Goal: Task Accomplishment & Management: Use online tool/utility

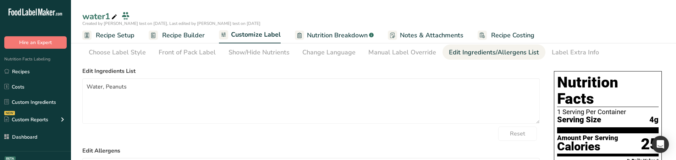
click at [197, 36] on span "Recipe Builder" at bounding box center [183, 36] width 43 height 10
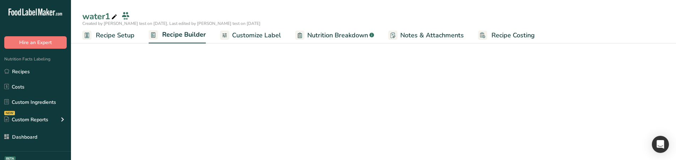
click at [325, 31] on span "Nutrition Breakdown" at bounding box center [337, 36] width 61 height 10
select select "Calories"
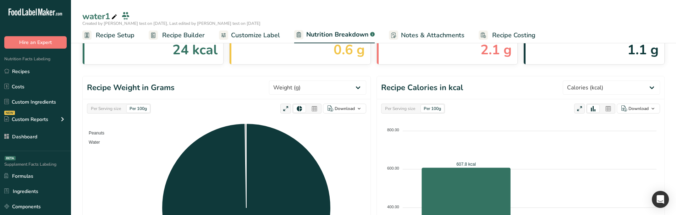
scroll to position [308, 0]
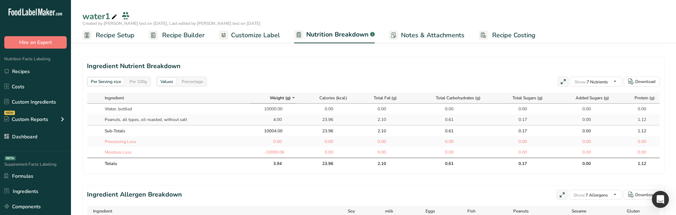
click at [144, 82] on div "Per 100g" at bounding box center [138, 82] width 23 height 8
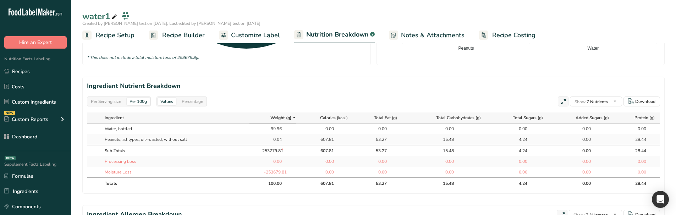
scroll to position [166, 0]
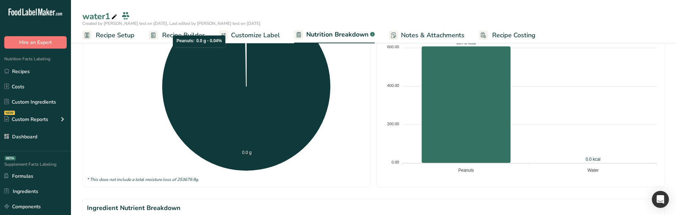
click at [196, 40] on span "Recipe Builder" at bounding box center [183, 36] width 43 height 10
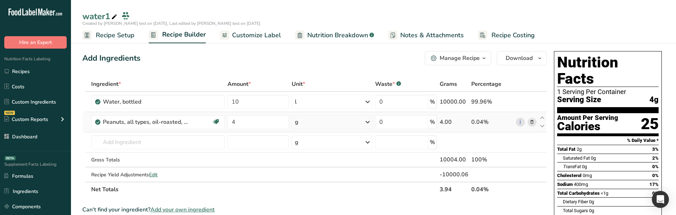
click at [375, 121] on icon at bounding box center [531, 122] width 5 height 7
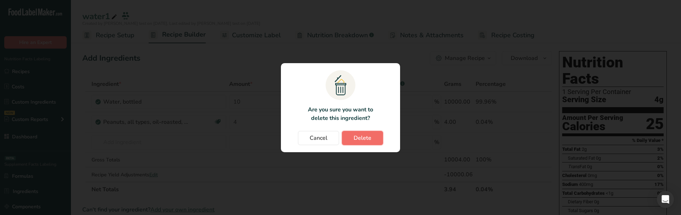
click at [372, 142] on button "Delete" at bounding box center [362, 138] width 41 height 14
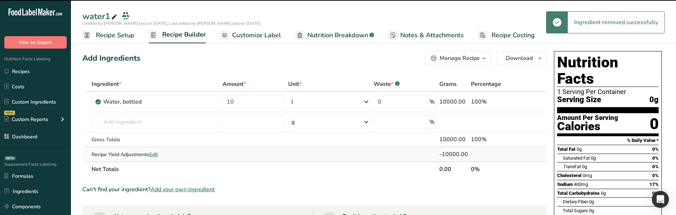
click at [154, 156] on span "Edit" at bounding box center [153, 154] width 9 height 7
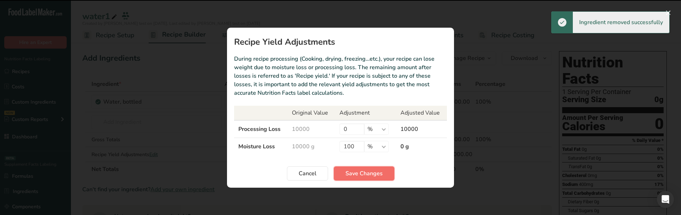
click at [359, 174] on span "Save Changes" at bounding box center [364, 173] width 37 height 9
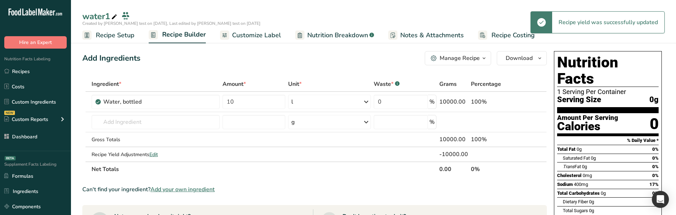
click at [335, 43] on link "Nutrition Breakdown .a-a{fill:#347362;}.b-a{fill:#fff;}" at bounding box center [334, 35] width 79 height 16
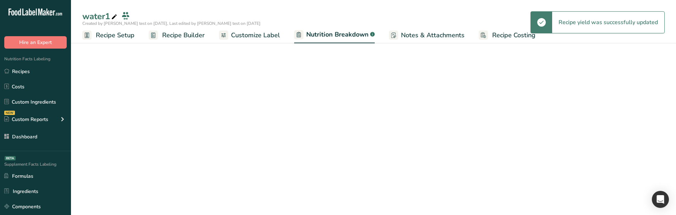
select select "Calories"
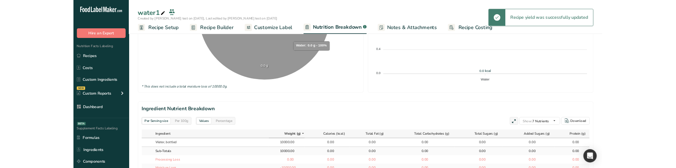
scroll to position [342, 0]
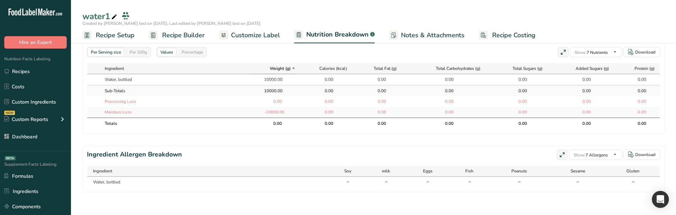
click at [137, 50] on div "Per 100g" at bounding box center [138, 52] width 23 height 8
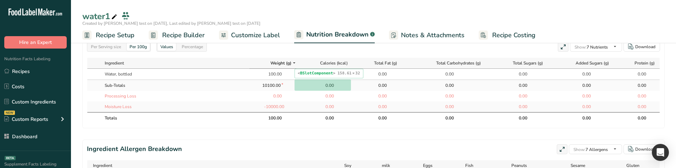
click at [316, 83] on div "0.00" at bounding box center [325, 85] width 18 height 6
click at [117, 46] on div "Per Serving size" at bounding box center [106, 47] width 36 height 8
click at [141, 48] on div "Per 100g" at bounding box center [138, 47] width 23 height 8
click at [135, 49] on div "Per 100g" at bounding box center [138, 47] width 23 height 8
click at [115, 48] on div "Per Serving size" at bounding box center [106, 47] width 36 height 8
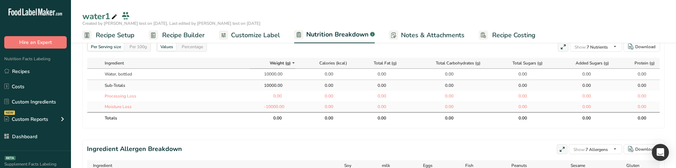
click at [111, 36] on span "Recipe Setup" at bounding box center [115, 36] width 39 height 10
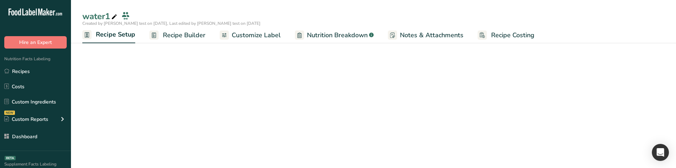
scroll to position [126, 0]
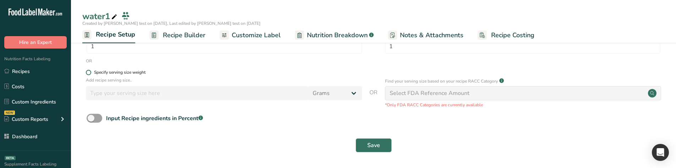
click at [137, 74] on div "Specify serving size weight" at bounding box center [119, 72] width 51 height 5
click at [90, 74] on input "Specify serving size weight" at bounding box center [88, 72] width 5 height 5
radio input "true"
radio input "false"
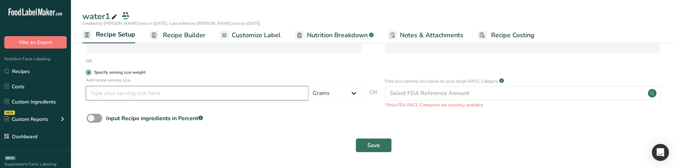
click at [159, 90] on input "number" at bounding box center [197, 93] width 222 height 14
type input "100"
click at [373, 139] on button "Save" at bounding box center [374, 145] width 36 height 14
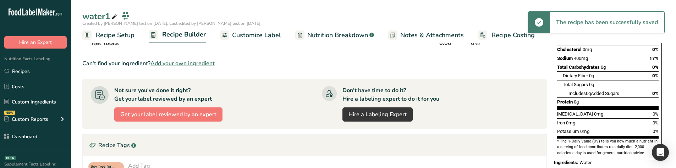
click at [295, 34] on div at bounding box center [299, 35] width 9 height 9
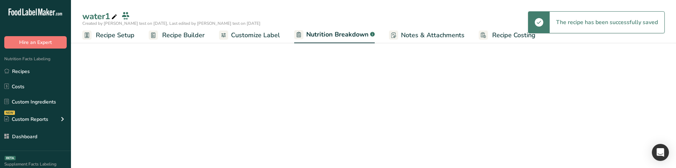
select select "Calories"
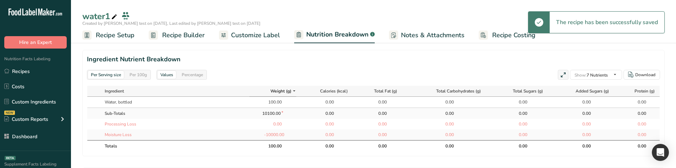
scroll to position [303, 0]
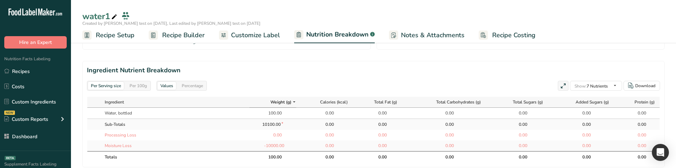
click at [148, 88] on div "Per 100g" at bounding box center [138, 86] width 23 height 8
click at [118, 88] on div "Per Serving size" at bounding box center [106, 86] width 36 height 8
click at [117, 38] on span "Recipe Setup" at bounding box center [115, 36] width 39 height 10
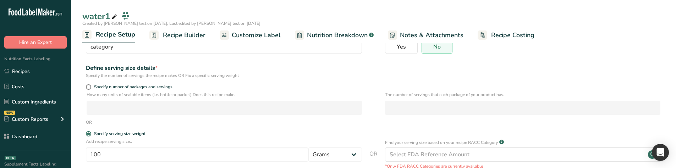
scroll to position [55, 0]
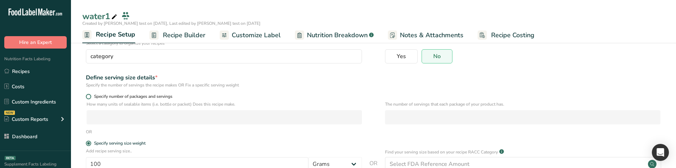
click at [114, 94] on span "Specify number of packages and servings" at bounding box center [131, 96] width 81 height 5
click at [90, 94] on input "Specify number of packages and servings" at bounding box center [88, 96] width 5 height 5
radio input "true"
radio input "false"
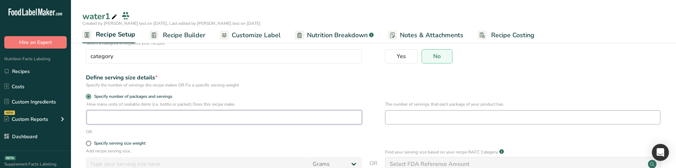
drag, startPoint x: 152, startPoint y: 111, endPoint x: 409, endPoint y: 119, distance: 257.7
click at [153, 111] on input "number" at bounding box center [224, 117] width 275 height 14
type input "1"
click at [375, 120] on input "number" at bounding box center [522, 117] width 275 height 14
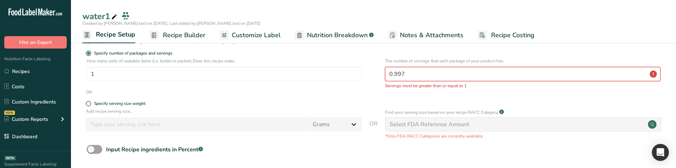
scroll to position [94, 0]
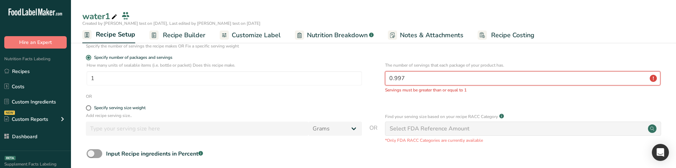
click at [375, 81] on input "0.997" at bounding box center [522, 78] width 275 height 14
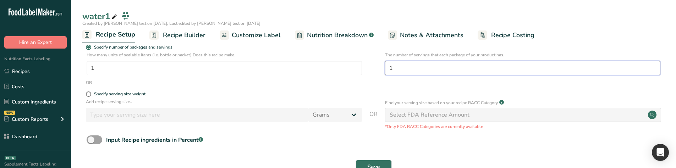
scroll to position [126, 0]
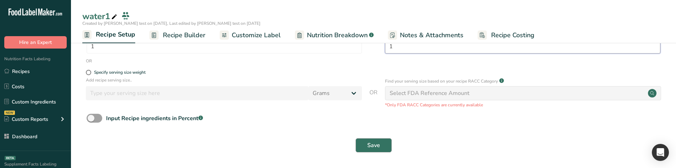
type input "1"
click at [375, 141] on span "Save" at bounding box center [373, 145] width 13 height 9
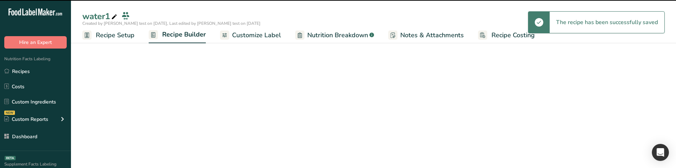
click at [307, 34] on span "Nutrition Breakdown" at bounding box center [337, 36] width 61 height 10
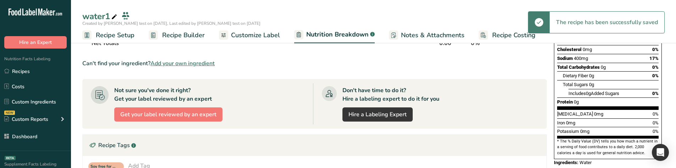
select select "Calories"
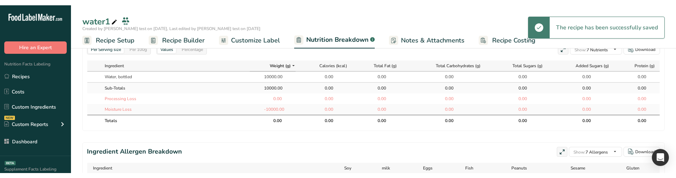
scroll to position [339, 0]
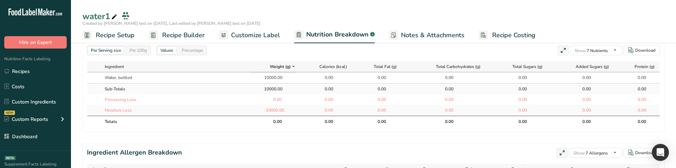
click at [147, 53] on div "Per 100g" at bounding box center [138, 50] width 23 height 8
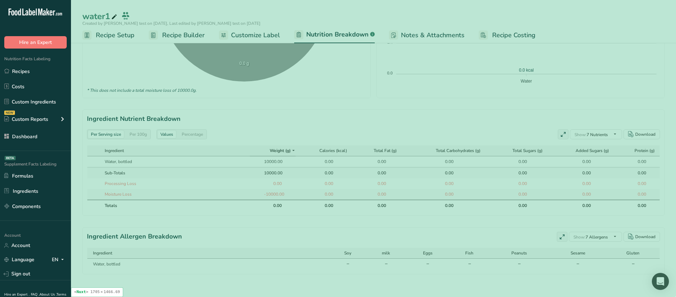
scroll to position [259, 0]
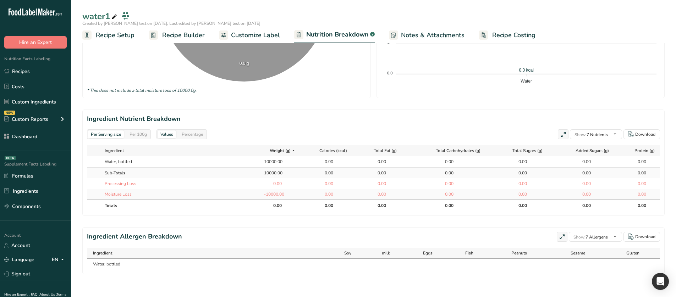
click at [336, 121] on section "Ingredient Nutrient Breakdown Per Serving size Per 100g Values Percentage Show:…" at bounding box center [373, 163] width 582 height 106
click at [143, 131] on div "Per 100g" at bounding box center [138, 135] width 23 height 8
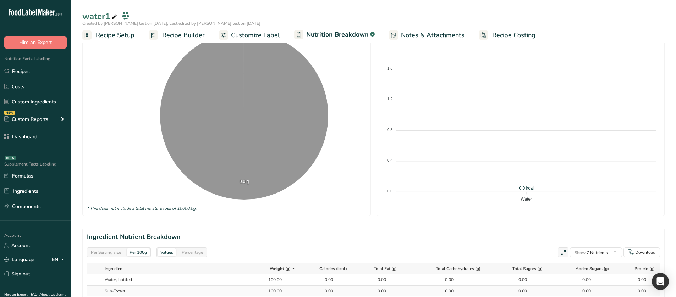
scroll to position [117, 0]
